Goal: Information Seeking & Learning: Learn about a topic

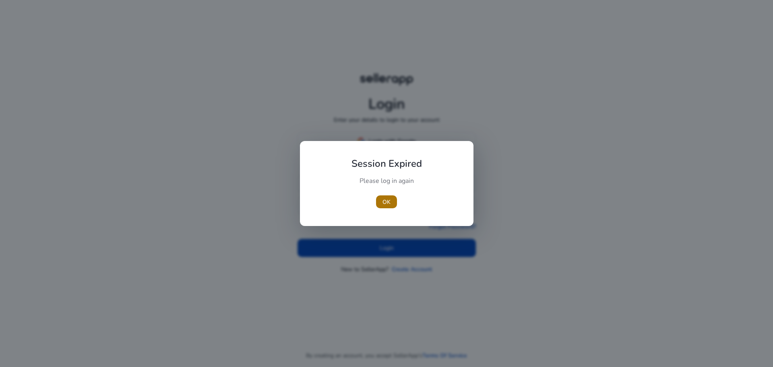
click at [391, 200] on span "button" at bounding box center [386, 201] width 21 height 19
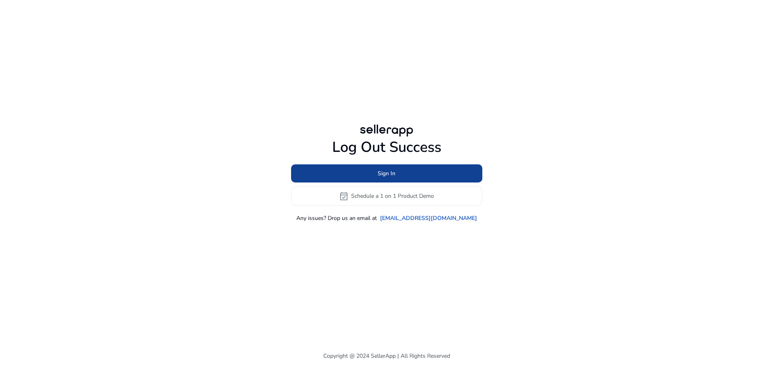
click at [394, 176] on span "Sign In" at bounding box center [387, 173] width 18 height 8
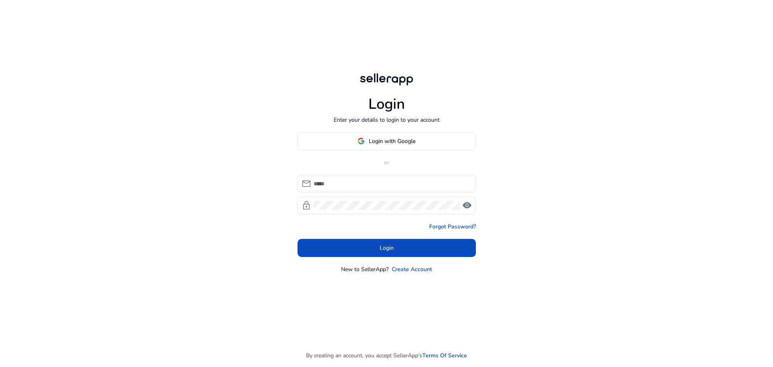
type input "**********"
click at [396, 148] on span at bounding box center [387, 140] width 178 height 19
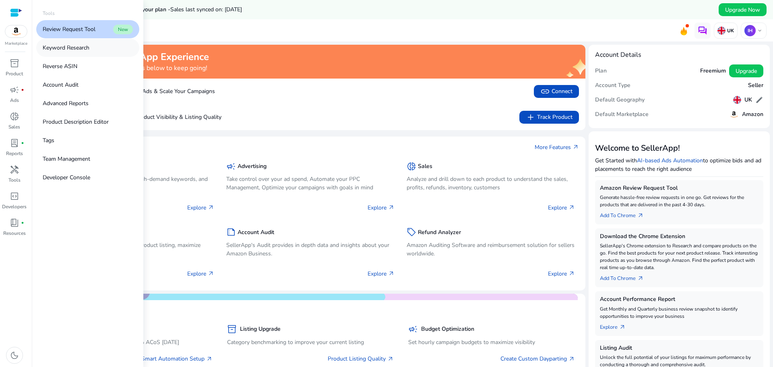
click at [77, 51] on p "Keyword Research" at bounding box center [66, 47] width 47 height 8
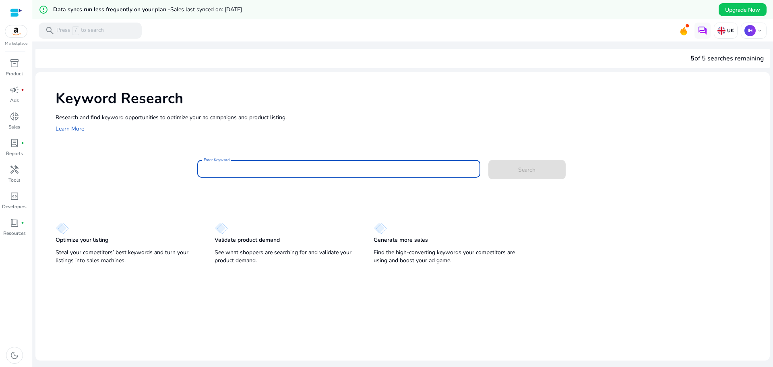
click at [254, 170] on input "Enter Keyword" at bounding box center [339, 168] width 270 height 9
type input "**********"
click at [488, 160] on button "Search" at bounding box center [526, 169] width 77 height 19
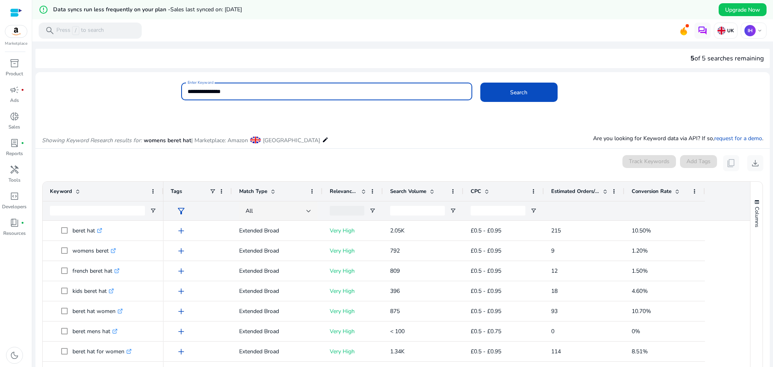
scroll to position [115, 0]
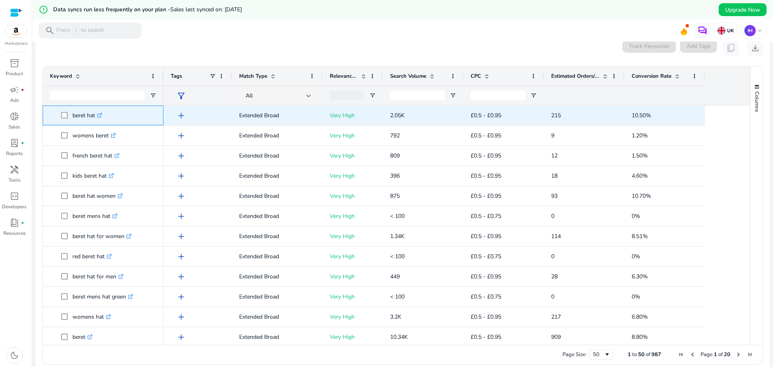
drag, startPoint x: 69, startPoint y: 113, endPoint x: 95, endPoint y: 116, distance: 25.9
click at [95, 116] on span "beret hat .st0{fill:#2c8af8}" at bounding box center [108, 115] width 95 height 17
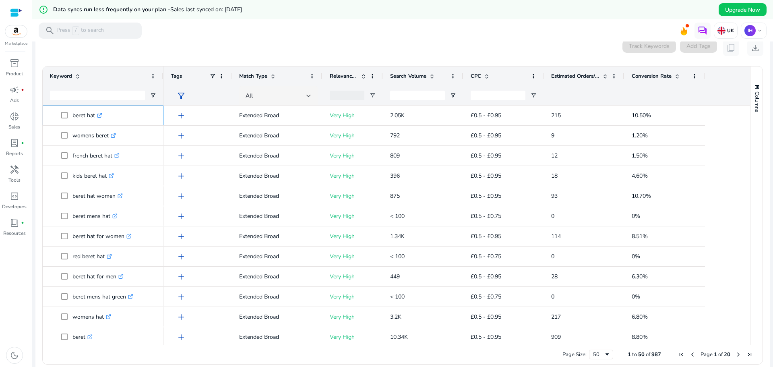
copy span "beret hat"
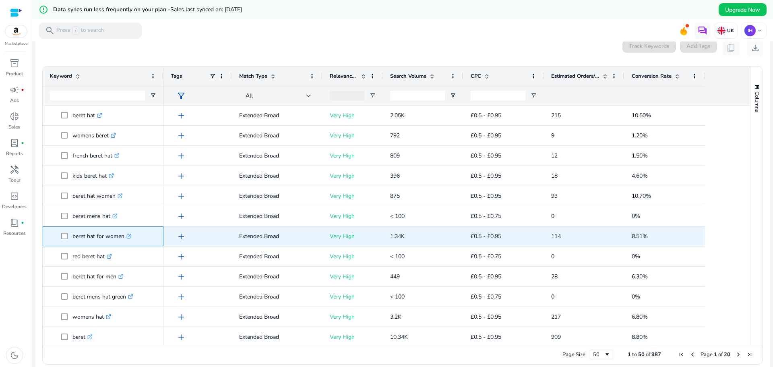
drag, startPoint x: 69, startPoint y: 238, endPoint x: 124, endPoint y: 237, distance: 55.2
click at [124, 237] on span "beret hat for women .st0{fill:#2c8af8}" at bounding box center [108, 236] width 95 height 17
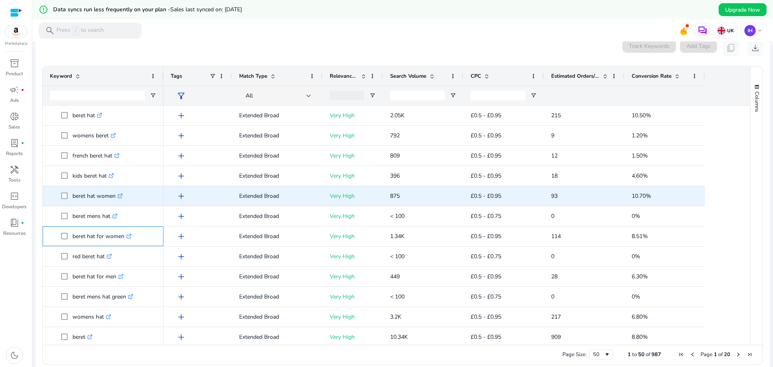
copy span "beret hat for women"
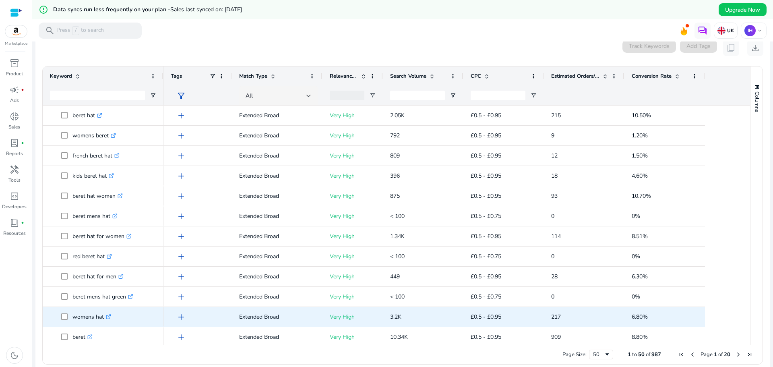
click at [86, 324] on p "womens hat .st0{fill:#2c8af8}" at bounding box center [91, 316] width 39 height 17
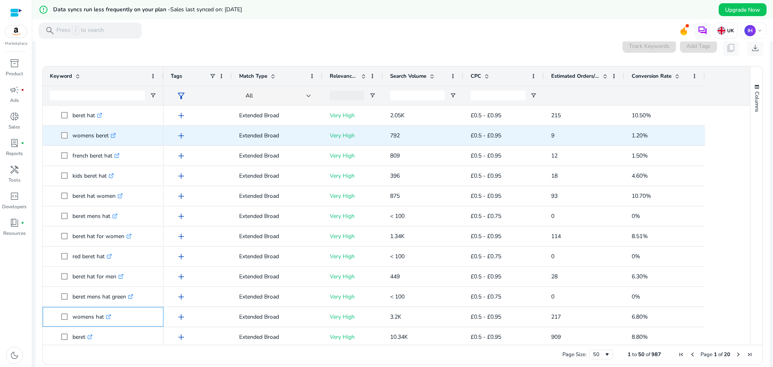
copy p "womens"
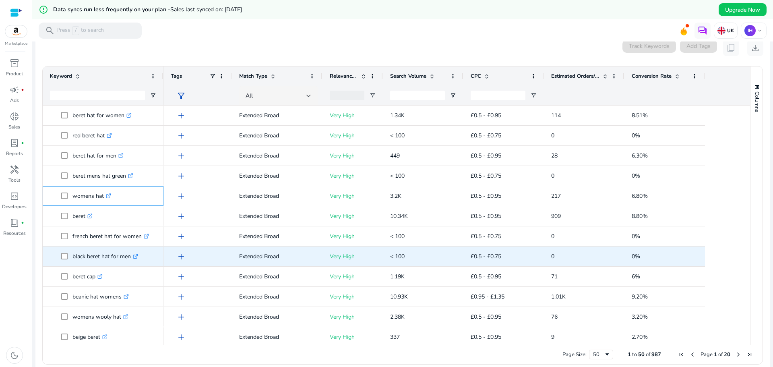
scroll to position [121, 0]
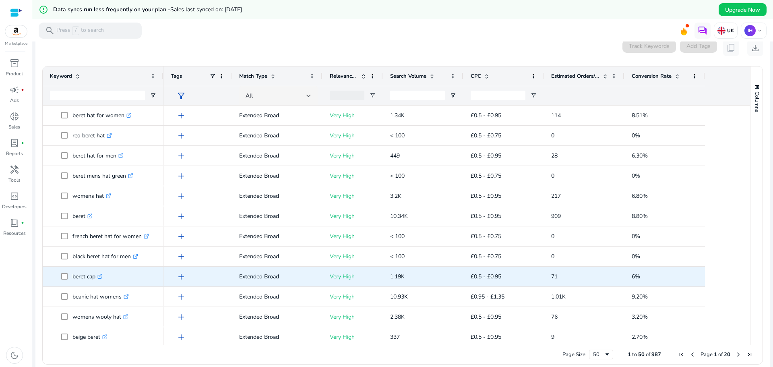
click at [85, 284] on p "beret cap .st0{fill:#2c8af8}" at bounding box center [87, 276] width 30 height 17
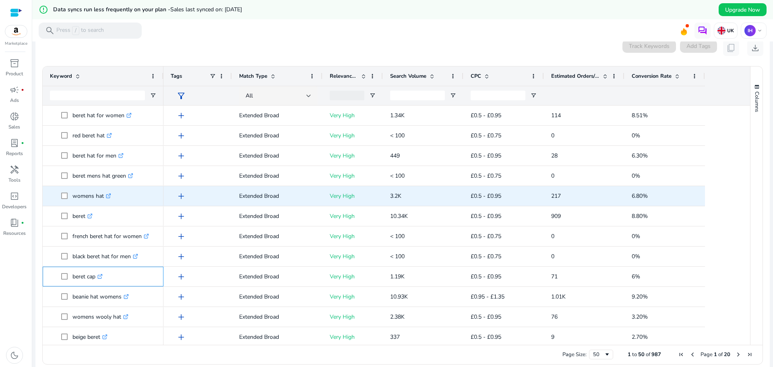
copy span "beret cap .st0{fill:#2c8af8}"
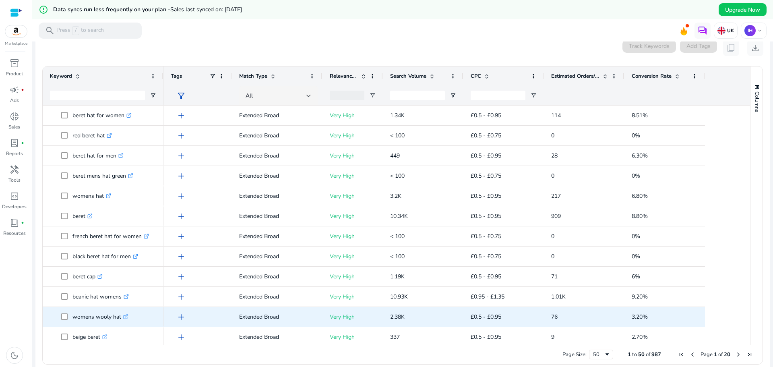
click at [87, 321] on p "womens wooly hat .st0{fill:#2c8af8}" at bounding box center [100, 316] width 56 height 17
copy span "womens wooly hat .st0{fill:#2c8af8}"
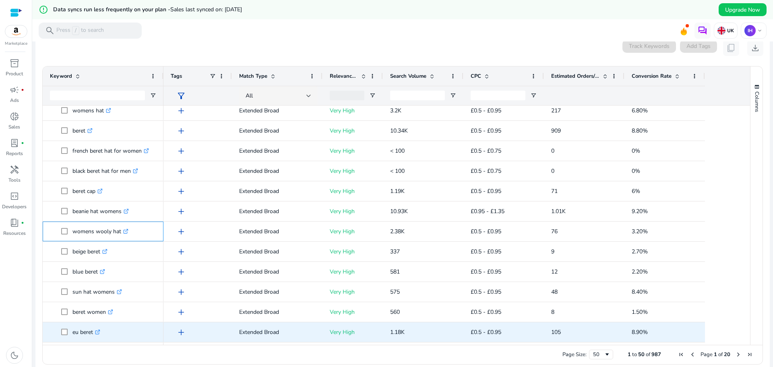
scroll to position [242, 0]
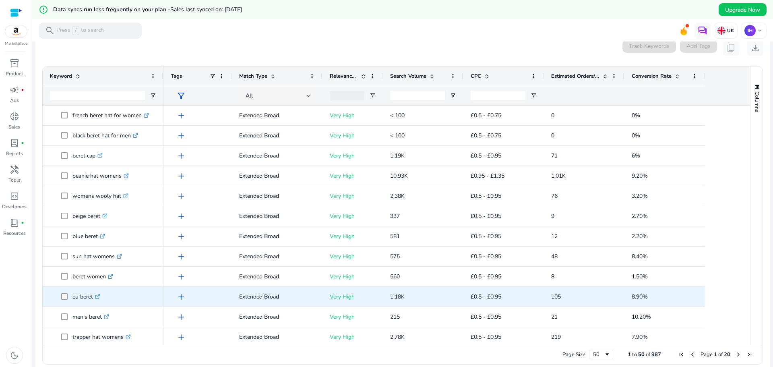
click at [97, 297] on icon ".st0{fill:#2c8af8}" at bounding box center [97, 296] width 5 height 5
drag, startPoint x: 69, startPoint y: 300, endPoint x: 95, endPoint y: 298, distance: 26.7
click at [95, 298] on span "eu beret .st0{fill:#2c8af8}" at bounding box center [108, 296] width 95 height 17
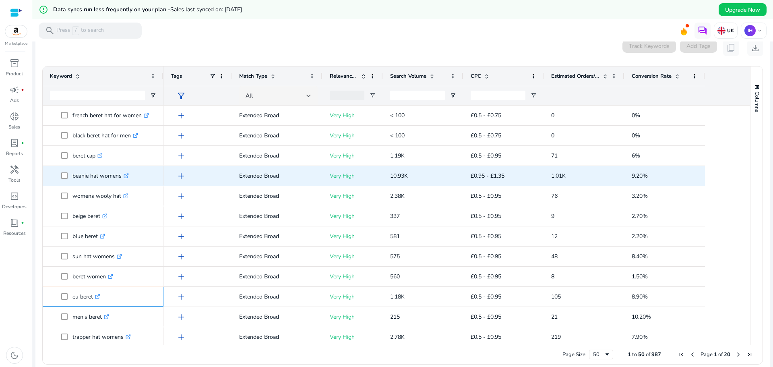
copy span "eu beret"
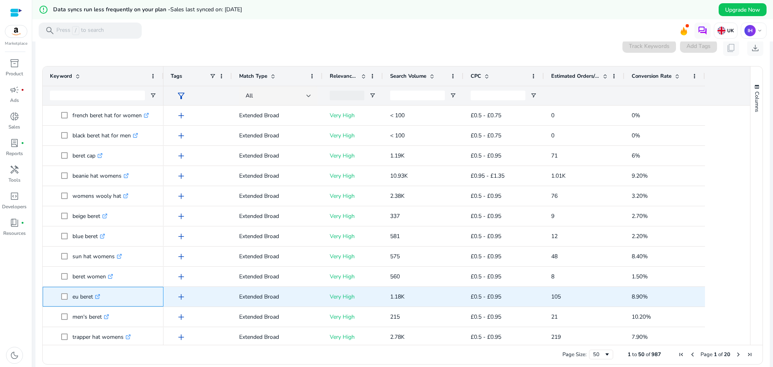
scroll to position [322, 0]
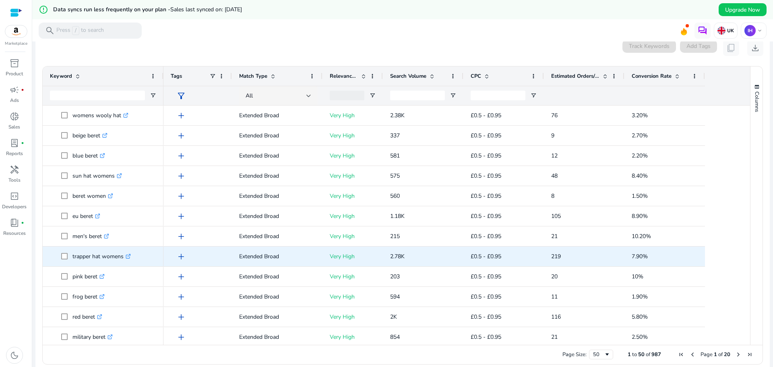
click at [127, 256] on icon ".st0{fill:#2c8af8}" at bounding box center [128, 256] width 5 height 5
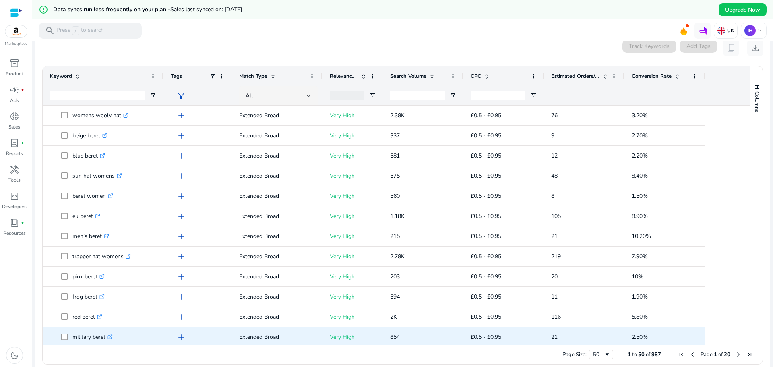
scroll to position [362, 0]
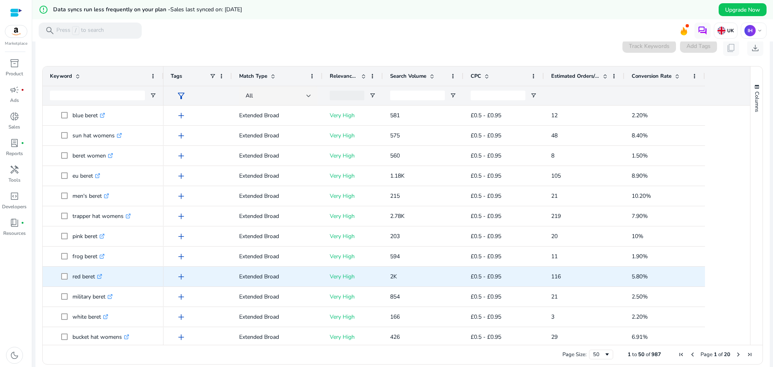
click at [79, 283] on p "red beret .st0{fill:#2c8af8}" at bounding box center [87, 276] width 30 height 17
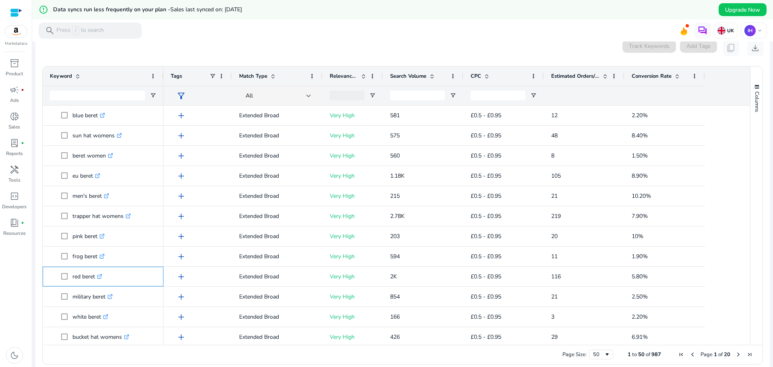
copy span "red beret .st0{fill:#2c8af8}"
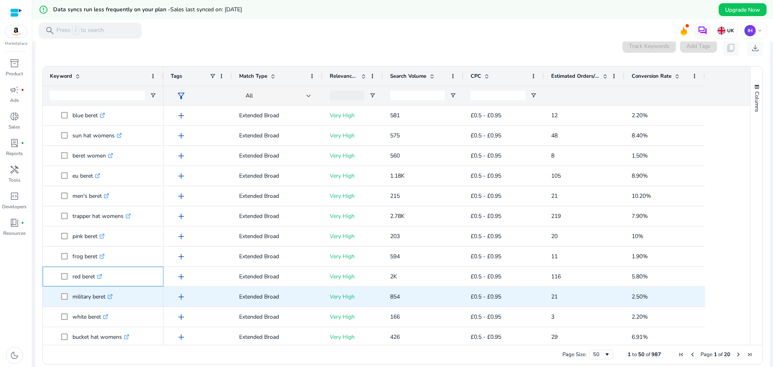
scroll to position [443, 0]
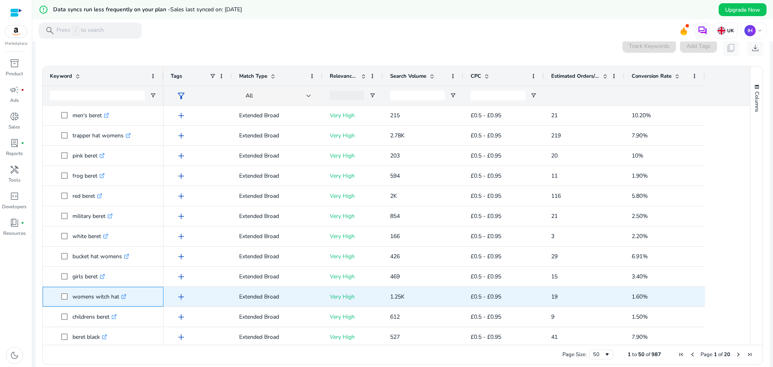
click at [126, 295] on icon at bounding box center [124, 295] width 3 height 3
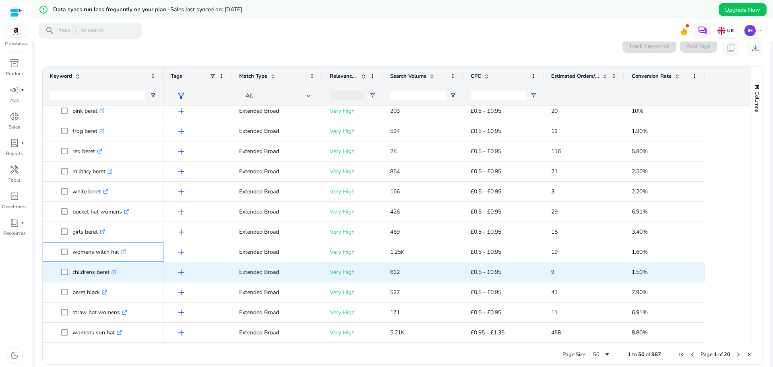
scroll to position [524, 0]
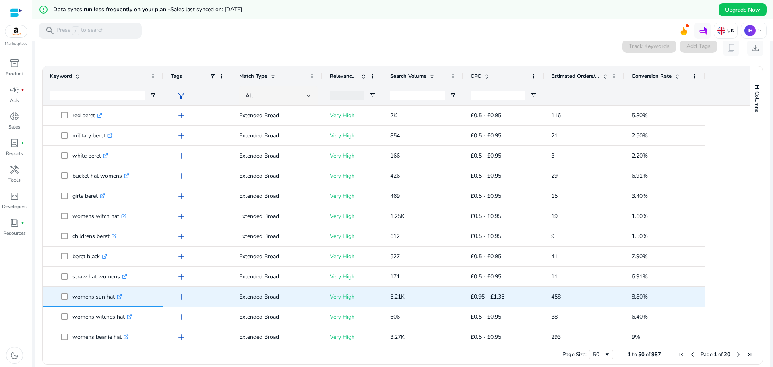
click at [120, 295] on icon ".st0{fill:#2c8af8}" at bounding box center [119, 296] width 5 height 5
click at [82, 301] on p "womens sun hat .st0{fill:#2c8af8}" at bounding box center [97, 296] width 50 height 17
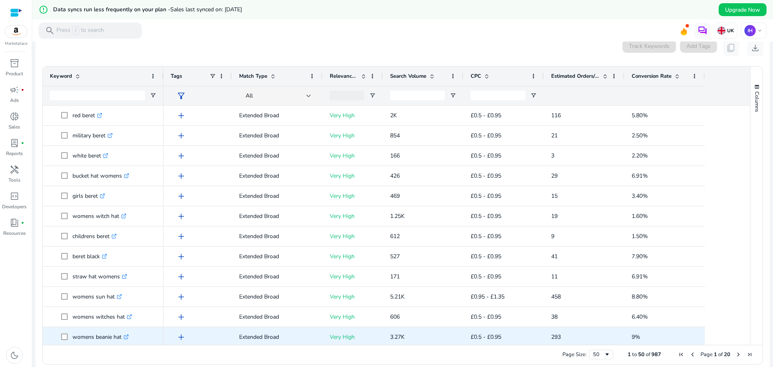
click at [127, 337] on icon ".st0{fill:#2c8af8}" at bounding box center [126, 336] width 5 height 5
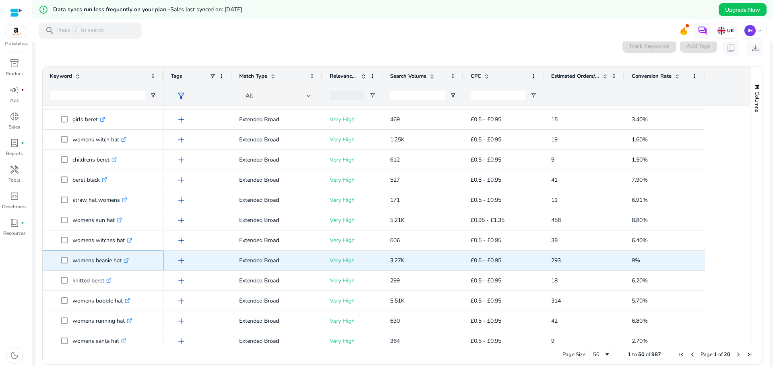
scroll to position [604, 0]
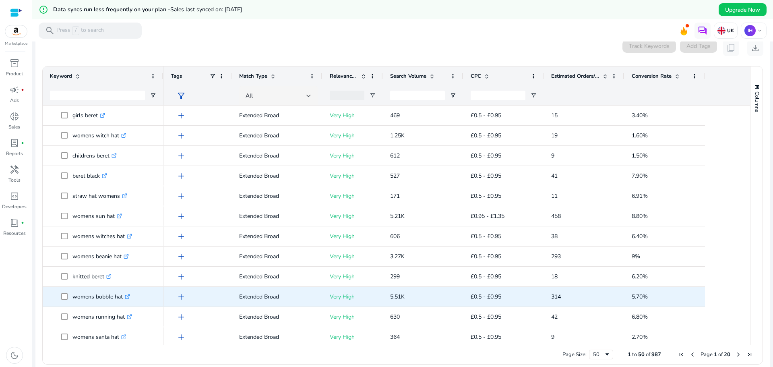
click at [129, 297] on icon ".st0{fill:#2c8af8}" at bounding box center [127, 296] width 5 height 5
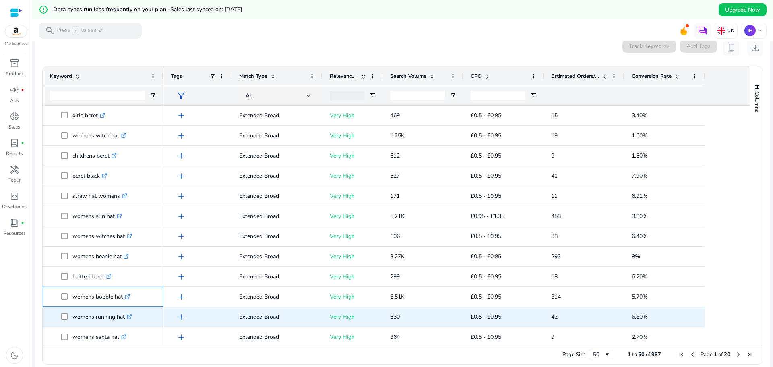
scroll to position [644, 0]
click at [79, 321] on p "womens winter hat .st0{fill:#2c8af8}" at bounding box center [100, 316] width 56 height 17
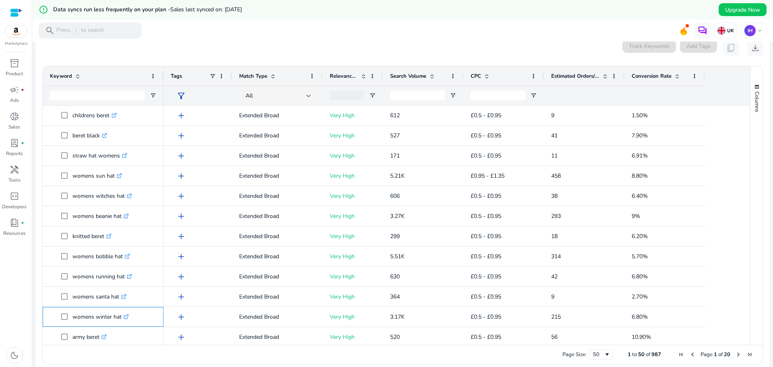
copy span "womens winter hat .st0{fill:#2c8af8}"
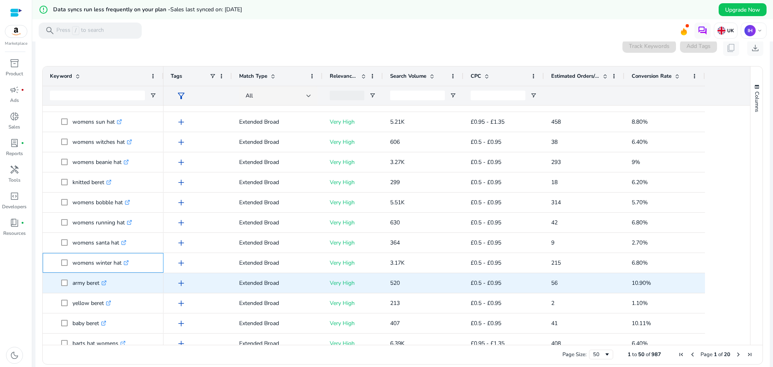
scroll to position [765, 0]
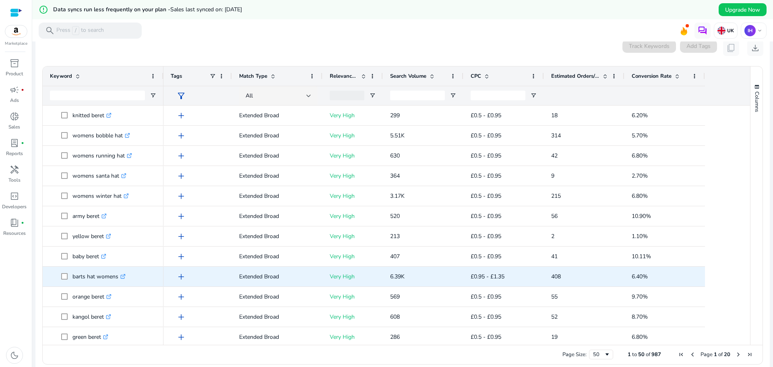
click at [76, 285] on div "barts hat womens .st0{fill:#2c8af8}" at bounding box center [103, 276] width 106 height 19
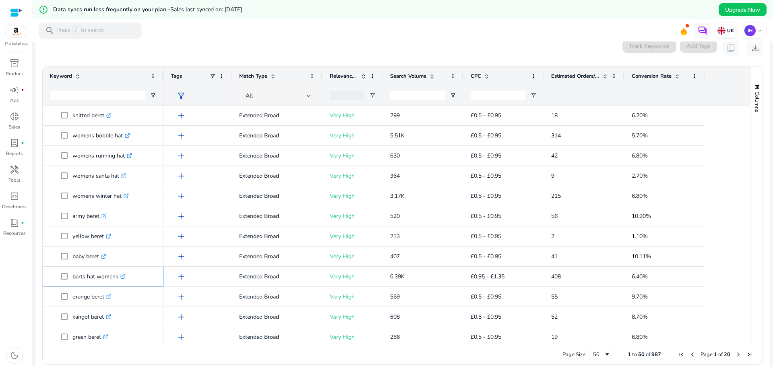
copy span "barts hat womens .st0{fill:#2c8af8}"
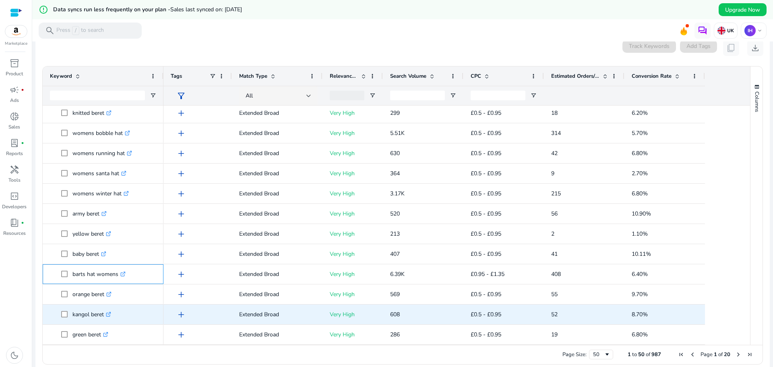
scroll to position [123, 0]
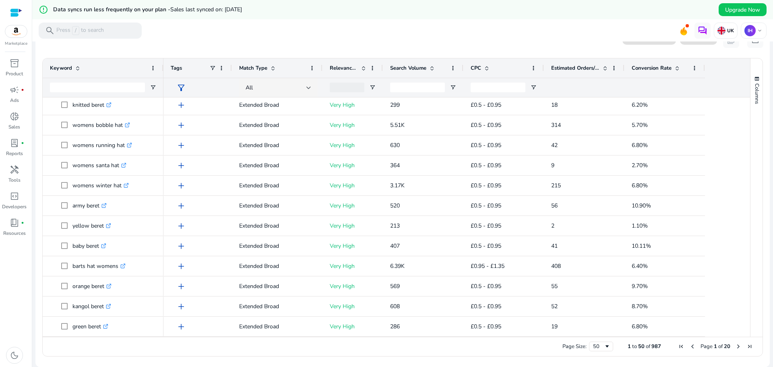
click at [736, 346] on span "Next Page" at bounding box center [738, 346] width 6 height 6
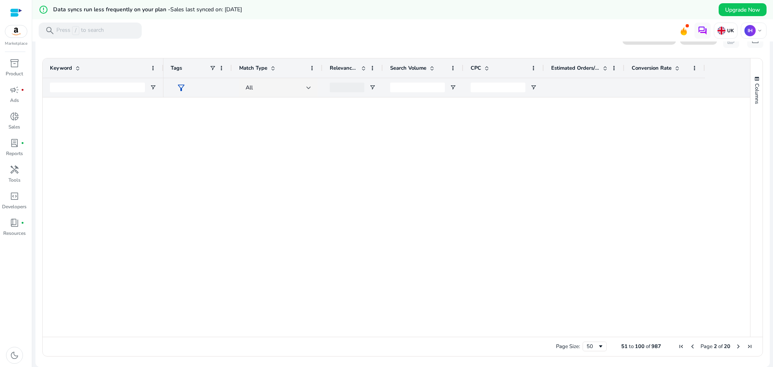
scroll to position [0, 0]
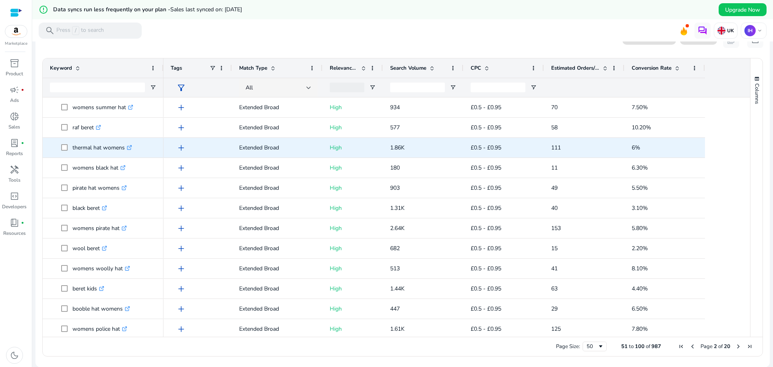
click at [77, 155] on p "thermal hat womens .st0{fill:#2c8af8}" at bounding box center [102, 147] width 60 height 17
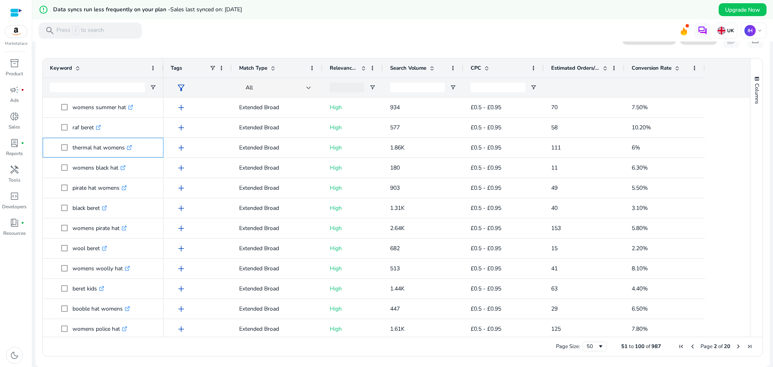
copy span "thermal hat womens .st0{fill:#2c8af8}"
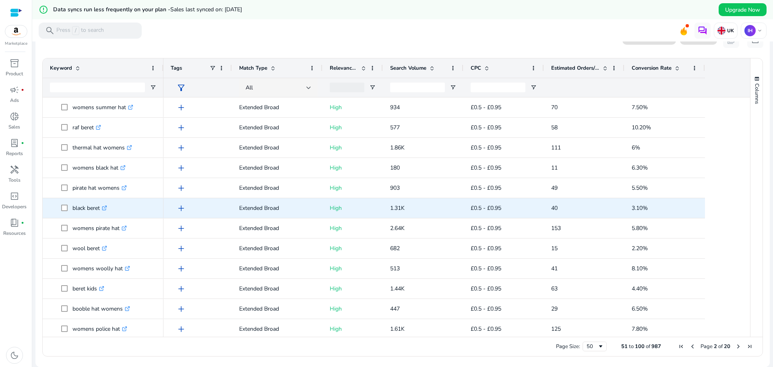
click at [79, 214] on p "black beret .st0{fill:#2c8af8}" at bounding box center [89, 208] width 35 height 17
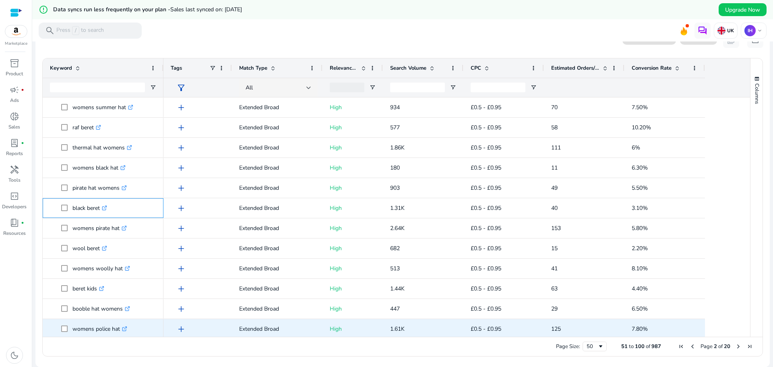
scroll to position [40, 0]
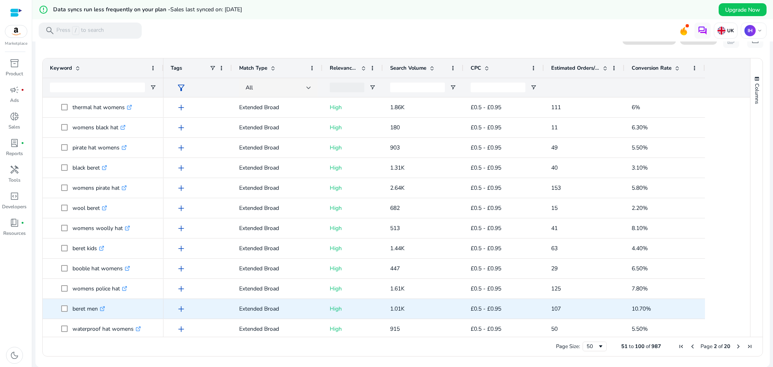
click at [79, 315] on p "beret men .st0{fill:#2c8af8}" at bounding box center [88, 308] width 33 height 17
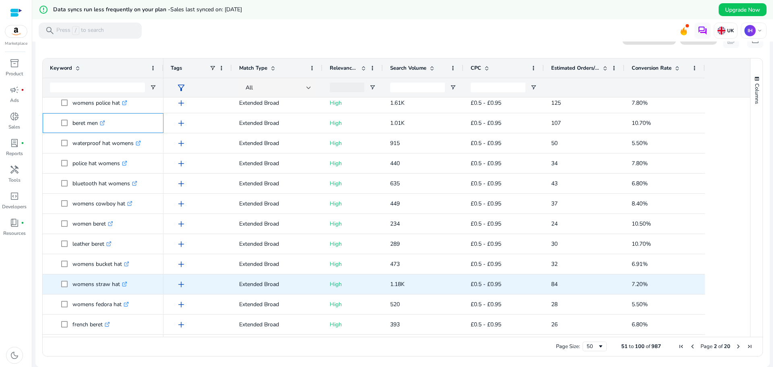
scroll to position [242, 0]
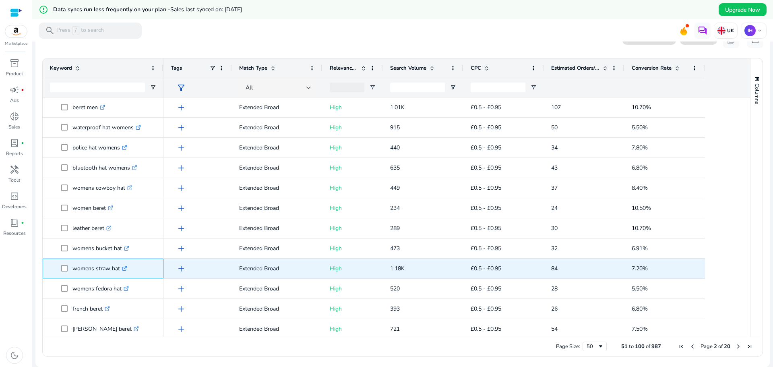
click at [125, 270] on icon at bounding box center [124, 269] width 4 height 4
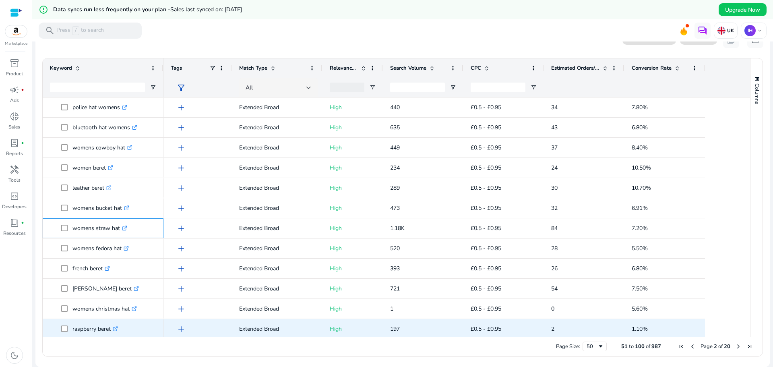
scroll to position [0, 0]
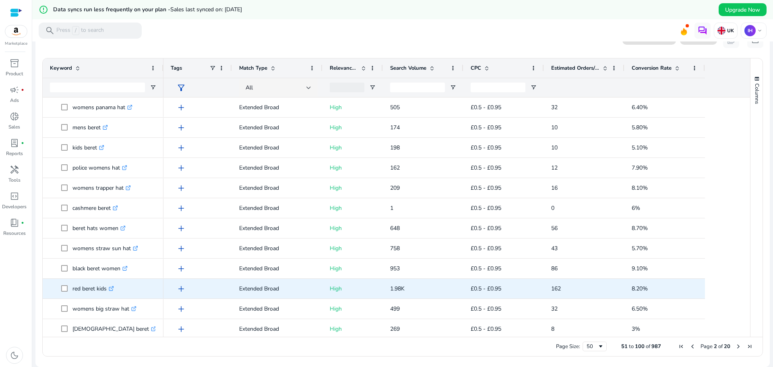
click at [84, 293] on p "red beret kids .st0{fill:#2c8af8}" at bounding box center [92, 288] width 41 height 17
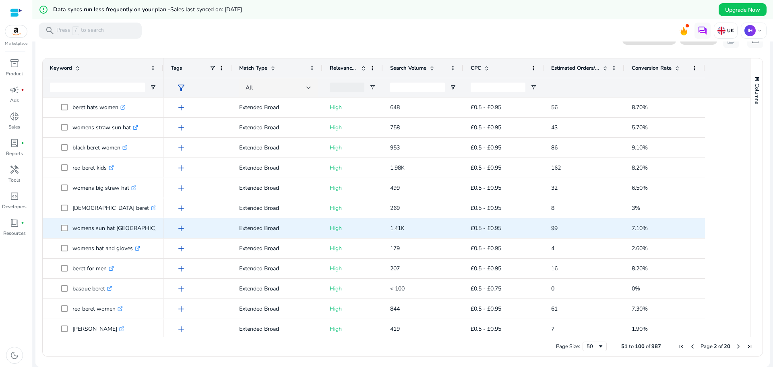
click at [93, 232] on p "womens sun hat uk .st0{fill:#2c8af8}" at bounding box center [126, 228] width 108 height 17
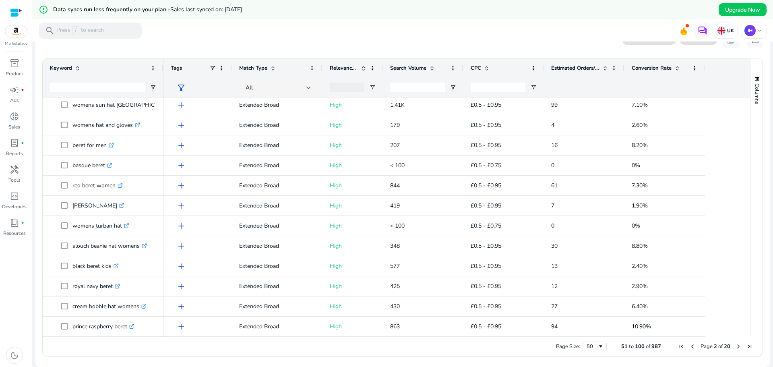
drag, startPoint x: 735, startPoint y: 346, endPoint x: 689, endPoint y: 342, distance: 45.2
click at [735, 346] on span "Next Page" at bounding box center [738, 346] width 6 height 6
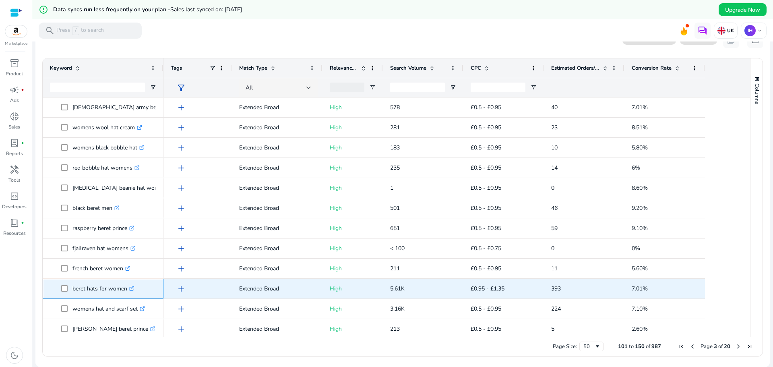
click at [79, 296] on p "beret hats for women .st0{fill:#2c8af8}" at bounding box center [103, 288] width 62 height 17
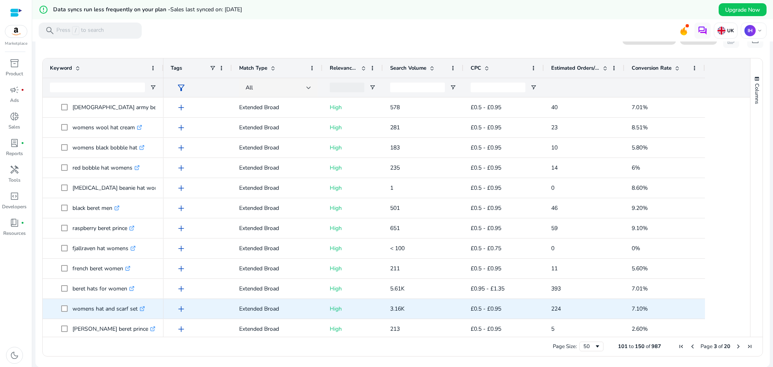
click at [93, 314] on p "womens hat and scarf set .st0{fill:#2c8af8}" at bounding box center [108, 308] width 72 height 17
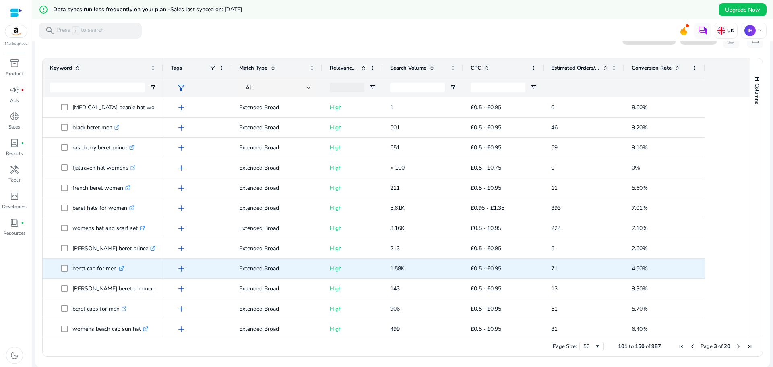
click at [77, 275] on p "beret cap for men .st0{fill:#2c8af8}" at bounding box center [98, 268] width 52 height 17
click at [77, 277] on div "beret hats for men .st0{fill:#2c8af8}" at bounding box center [103, 268] width 106 height 19
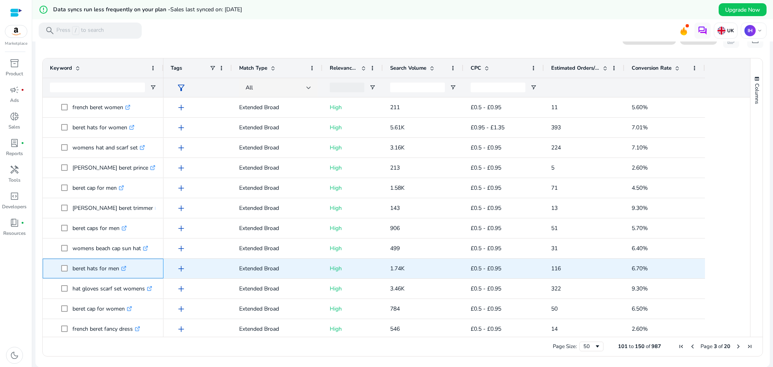
click at [77, 277] on div "beret hats for men .st0{fill:#2c8af8}" at bounding box center [103, 268] width 106 height 19
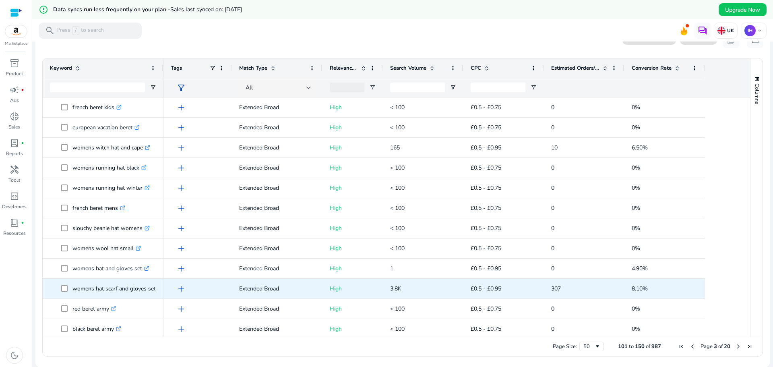
scroll to position [760, 0]
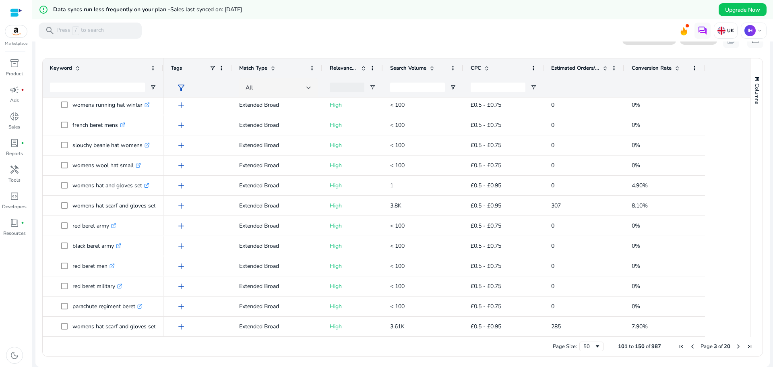
click at [736, 346] on span "Next Page" at bounding box center [738, 346] width 6 height 6
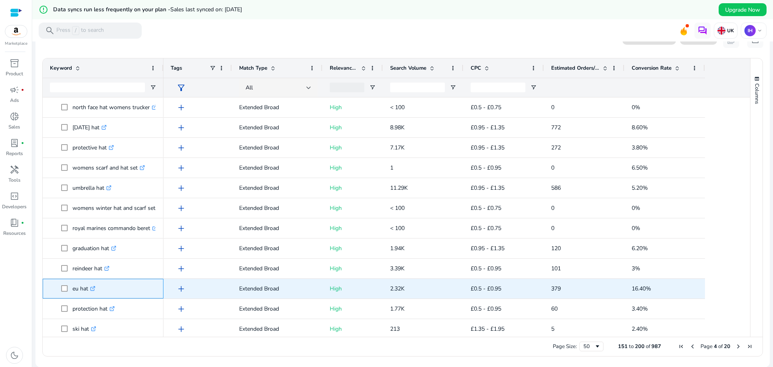
click at [91, 289] on link ".st0{fill:#2c8af8}" at bounding box center [91, 289] width 7 height 8
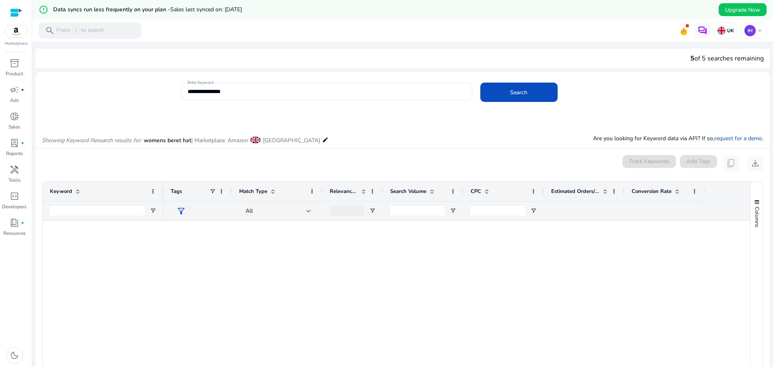
scroll to position [483, 0]
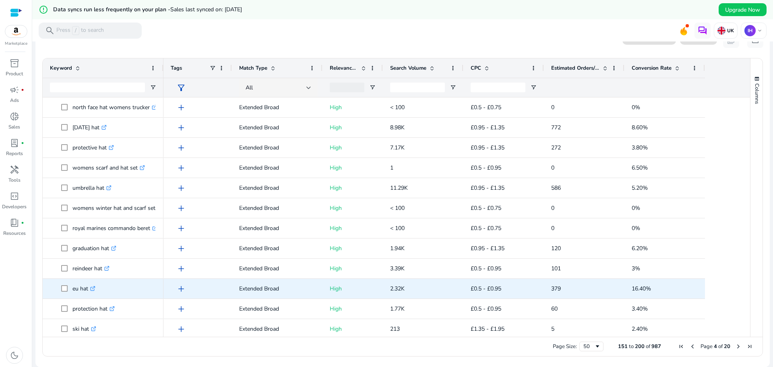
click at [89, 290] on span "eu hat .st0{fill:#2c8af8}" at bounding box center [108, 288] width 95 height 17
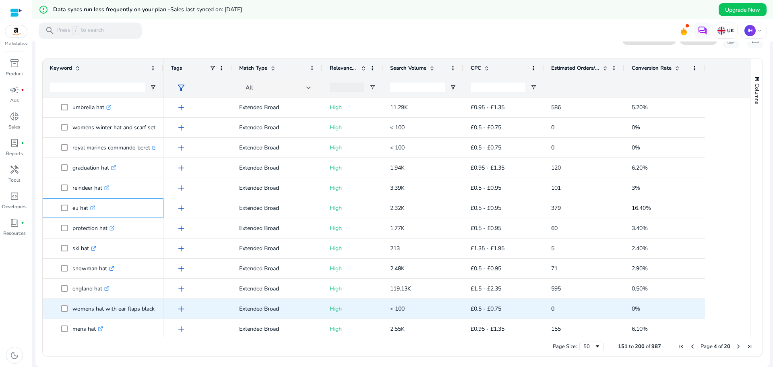
scroll to position [604, 0]
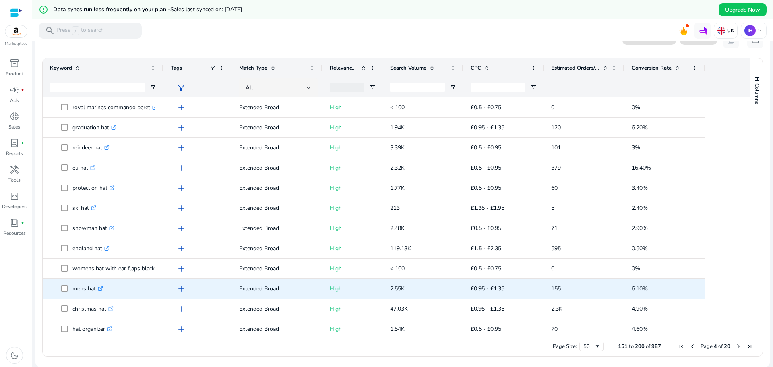
click at [84, 297] on div "mens hat .st0{fill:#2c8af8}" at bounding box center [103, 288] width 106 height 19
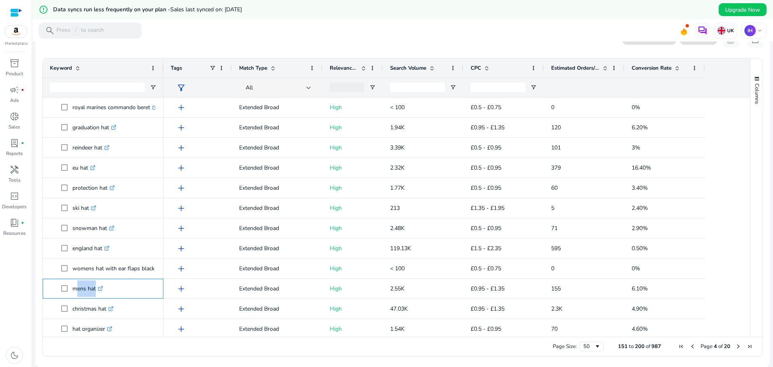
copy span "mens hat .st0{fill:#2c8af8}"
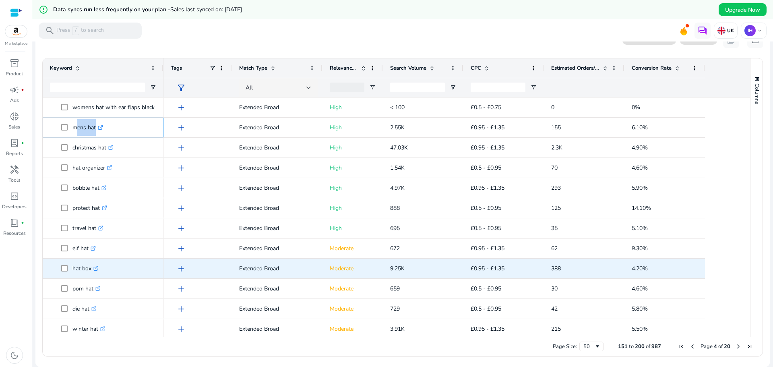
scroll to position [768, 0]
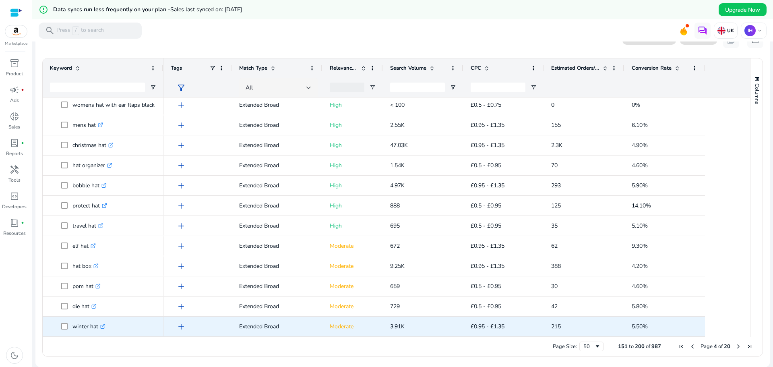
click at [84, 332] on p "winter hat .st0{fill:#2c8af8}" at bounding box center [88, 326] width 33 height 17
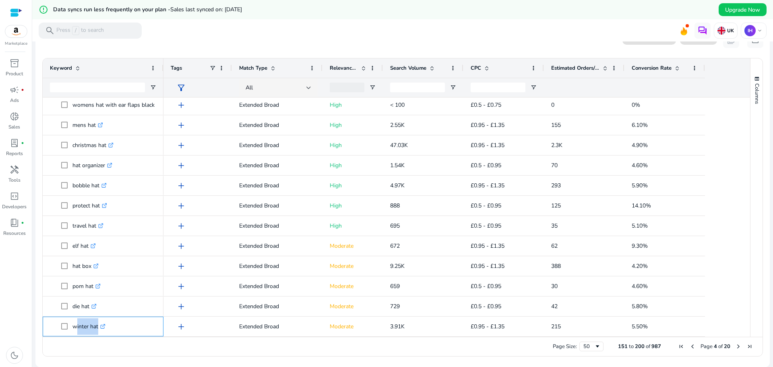
copy span "winter hat .st0{fill:#2c8af8}"
